Goal: Check status: Check status

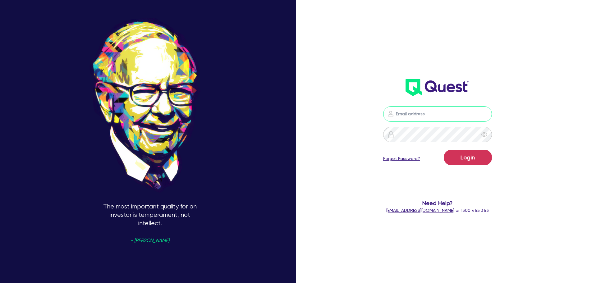
type input "[PERSON_NAME][EMAIL_ADDRESS][PERSON_NAME][DOMAIN_NAME]"
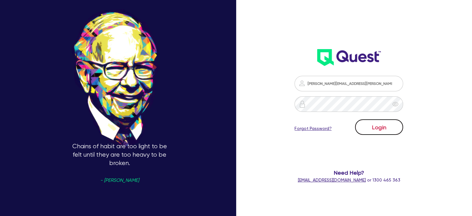
click at [384, 134] on button "Login" at bounding box center [379, 127] width 48 height 16
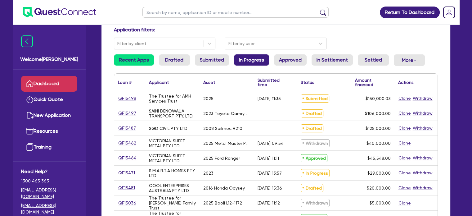
scroll to position [43, 0]
click at [290, 68] on li "Approved" at bounding box center [290, 62] width 33 height 16
click at [290, 64] on link "Approved" at bounding box center [290, 59] width 33 height 11
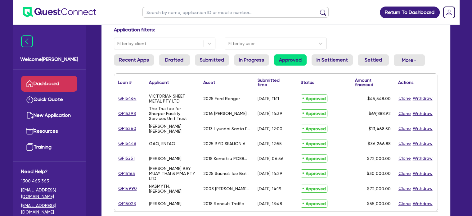
scroll to position [68, 0]
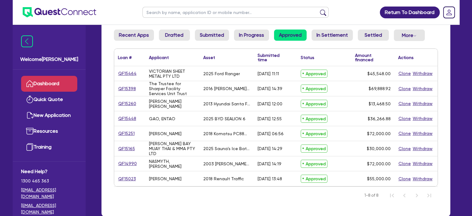
click at [253, 41] on li "In Progress" at bounding box center [251, 38] width 35 height 16
click at [255, 34] on link "In Progress" at bounding box center [251, 35] width 35 height 11
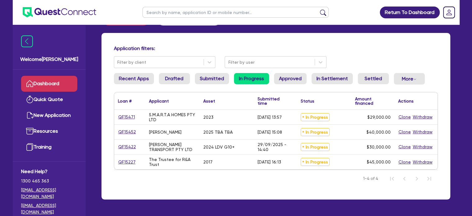
scroll to position [46, 0]
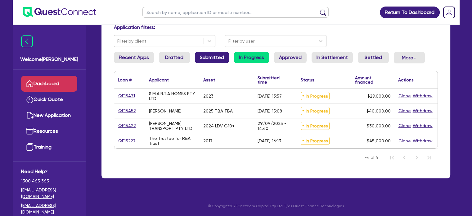
click at [217, 57] on link "Submitted" at bounding box center [212, 57] width 34 height 11
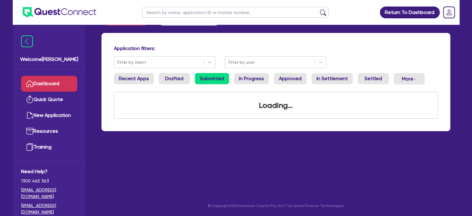
scroll to position [31, 0]
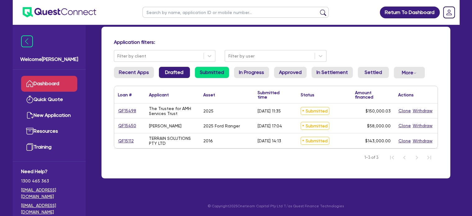
click at [169, 72] on link "Drafted" at bounding box center [174, 72] width 31 height 11
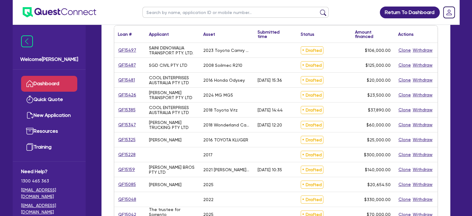
scroll to position [92, 0]
click at [39, 83] on link "Dashboard" at bounding box center [49, 84] width 56 height 16
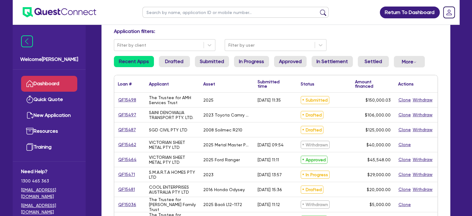
scroll to position [40, 0]
